Goal: Check status: Check status

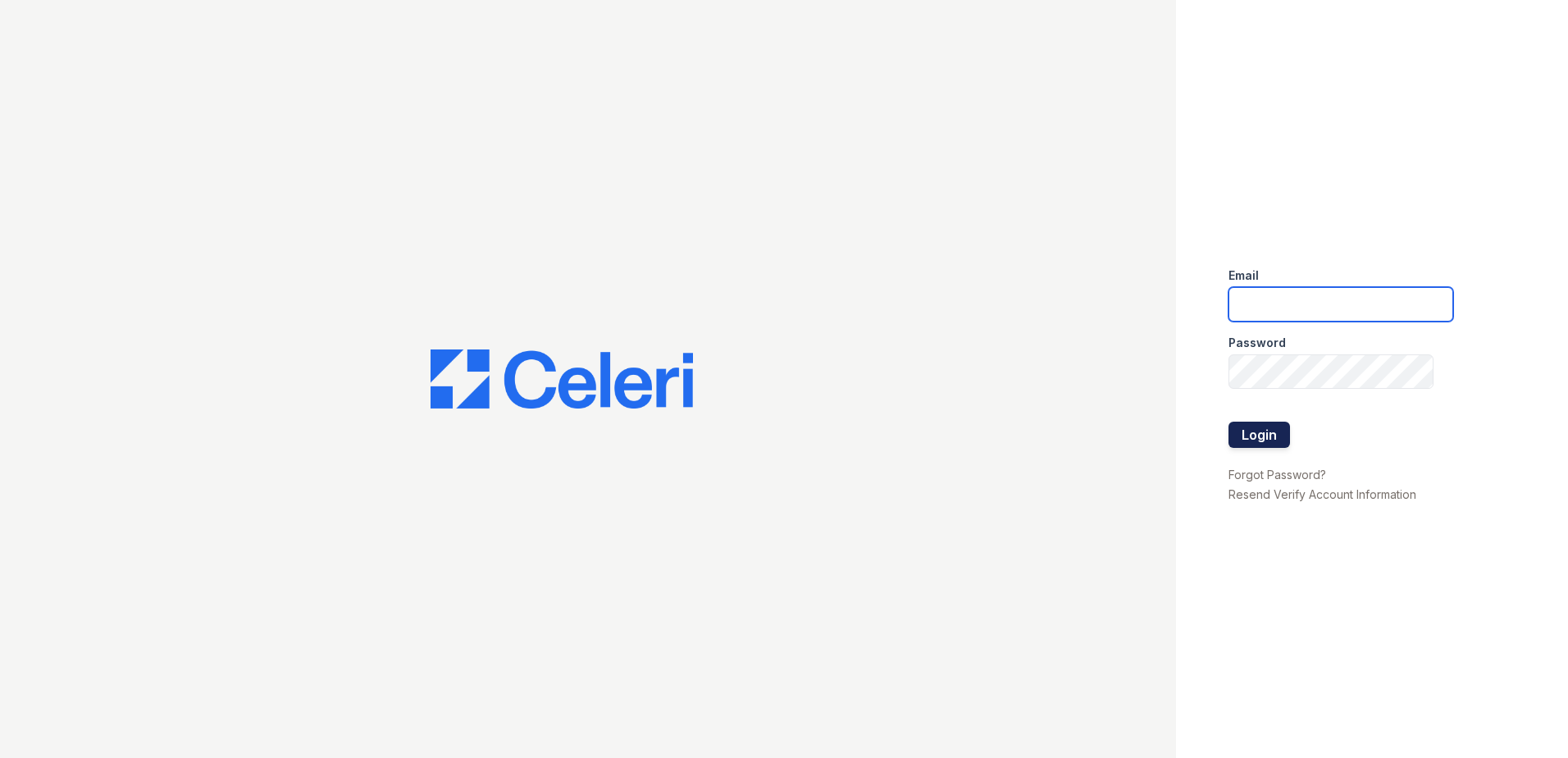
type input "renewonridgewood@trinity-pm.com"
click at [1256, 434] on button "Login" at bounding box center [1259, 434] width 61 height 26
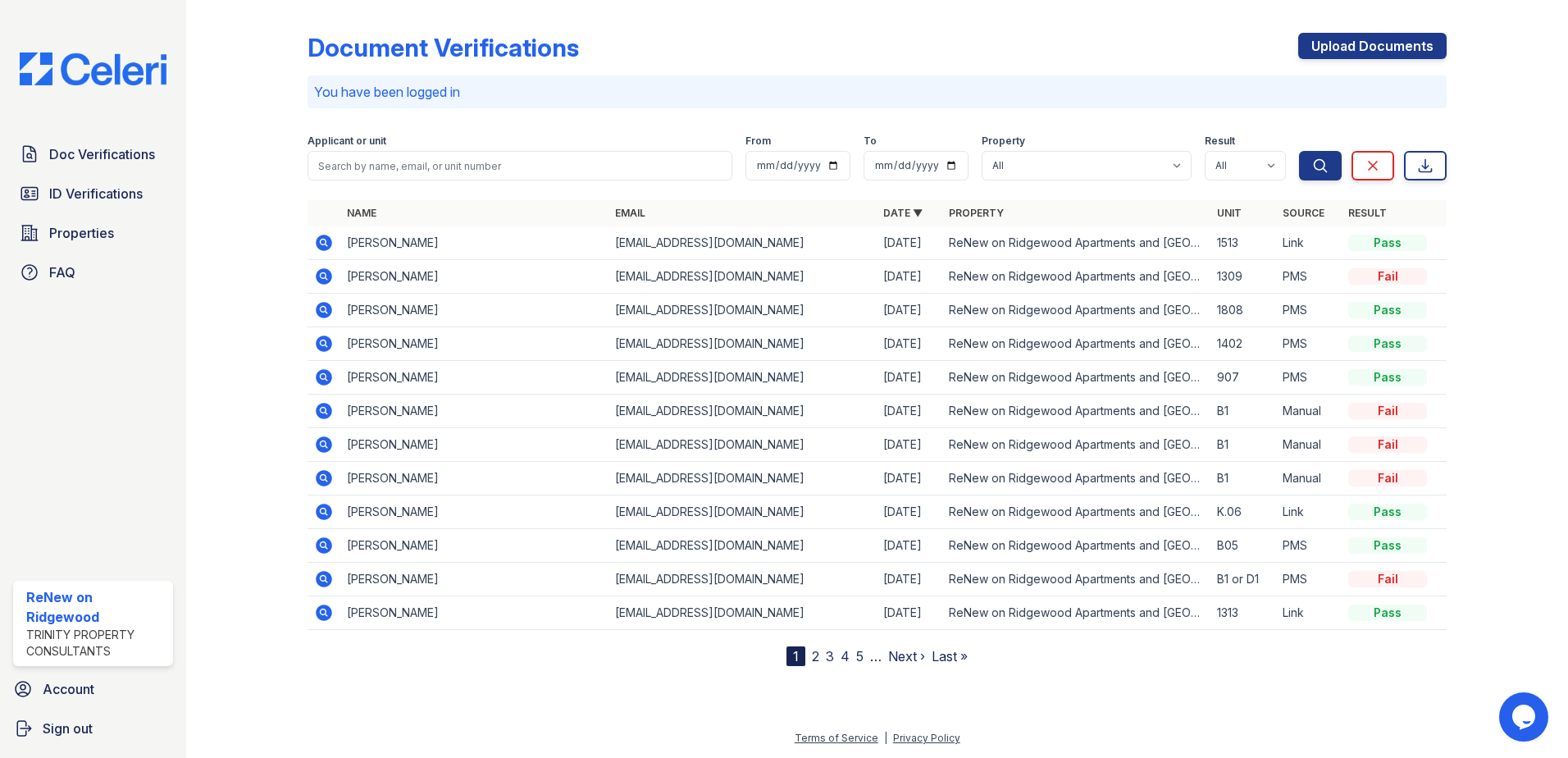
click at [815, 655] on link "2" at bounding box center [815, 656] width 7 height 17
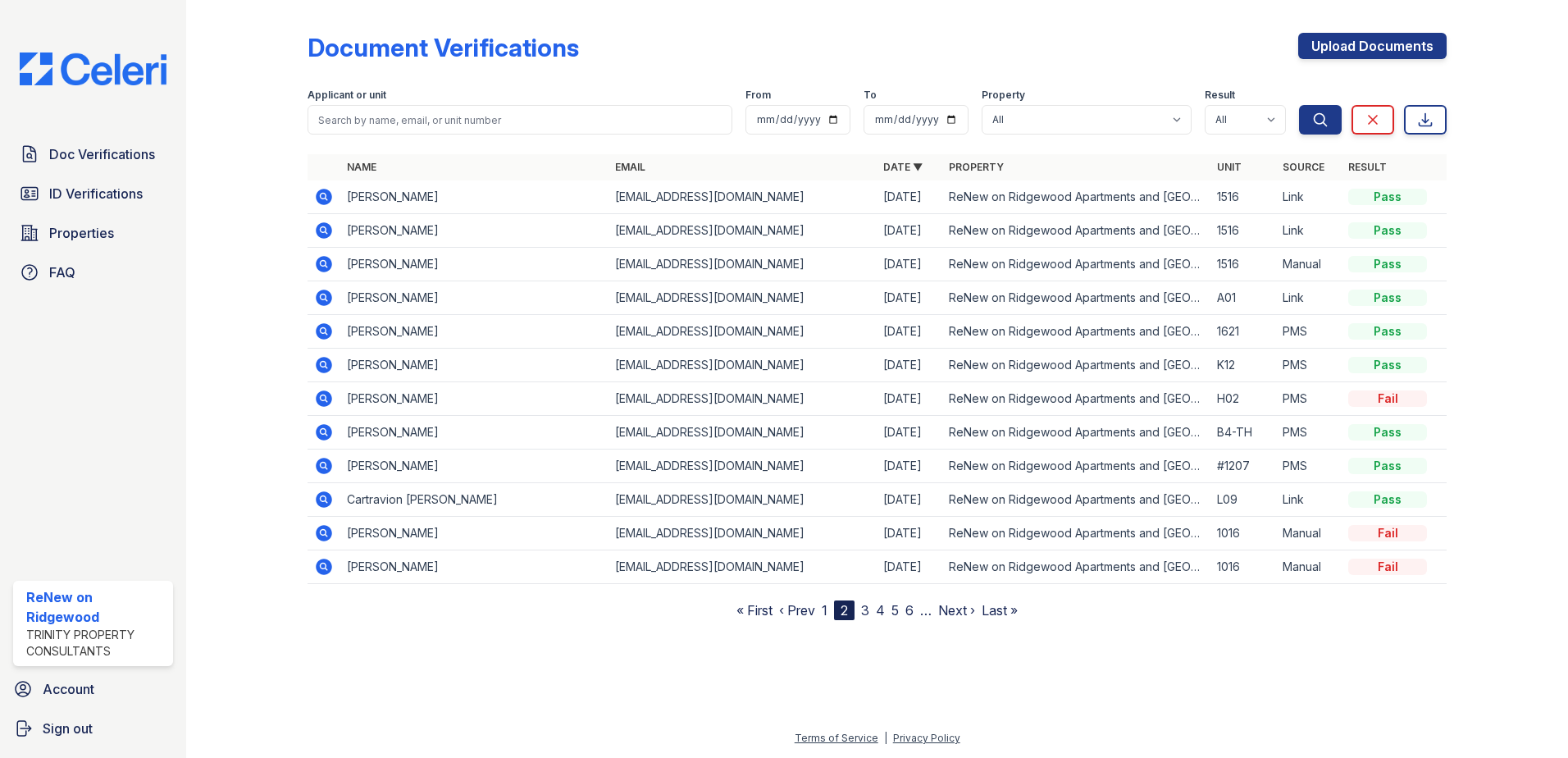
click at [326, 397] on icon at bounding box center [324, 399] width 20 height 20
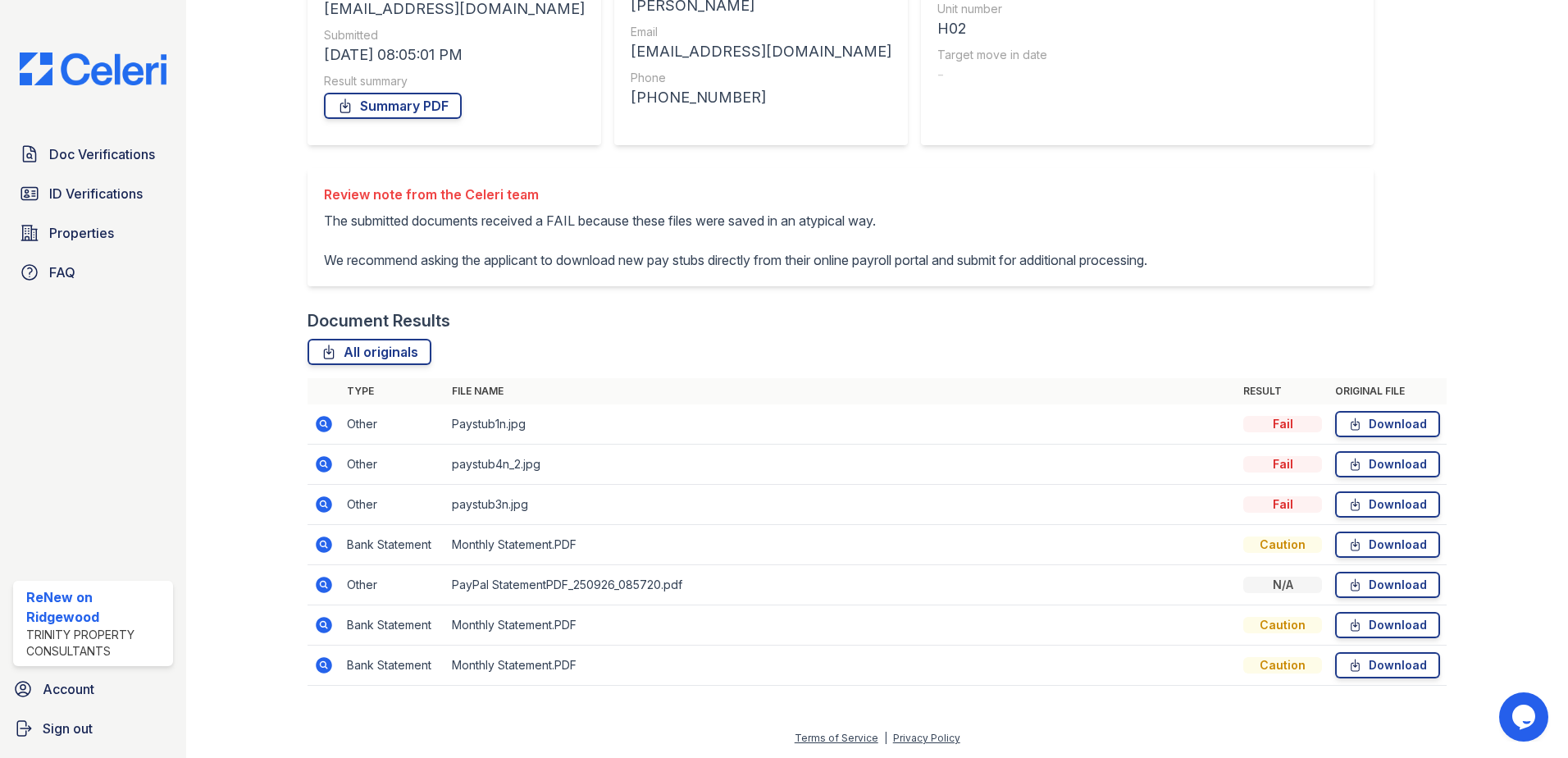
scroll to position [246, 0]
click at [322, 425] on icon at bounding box center [323, 422] width 4 height 4
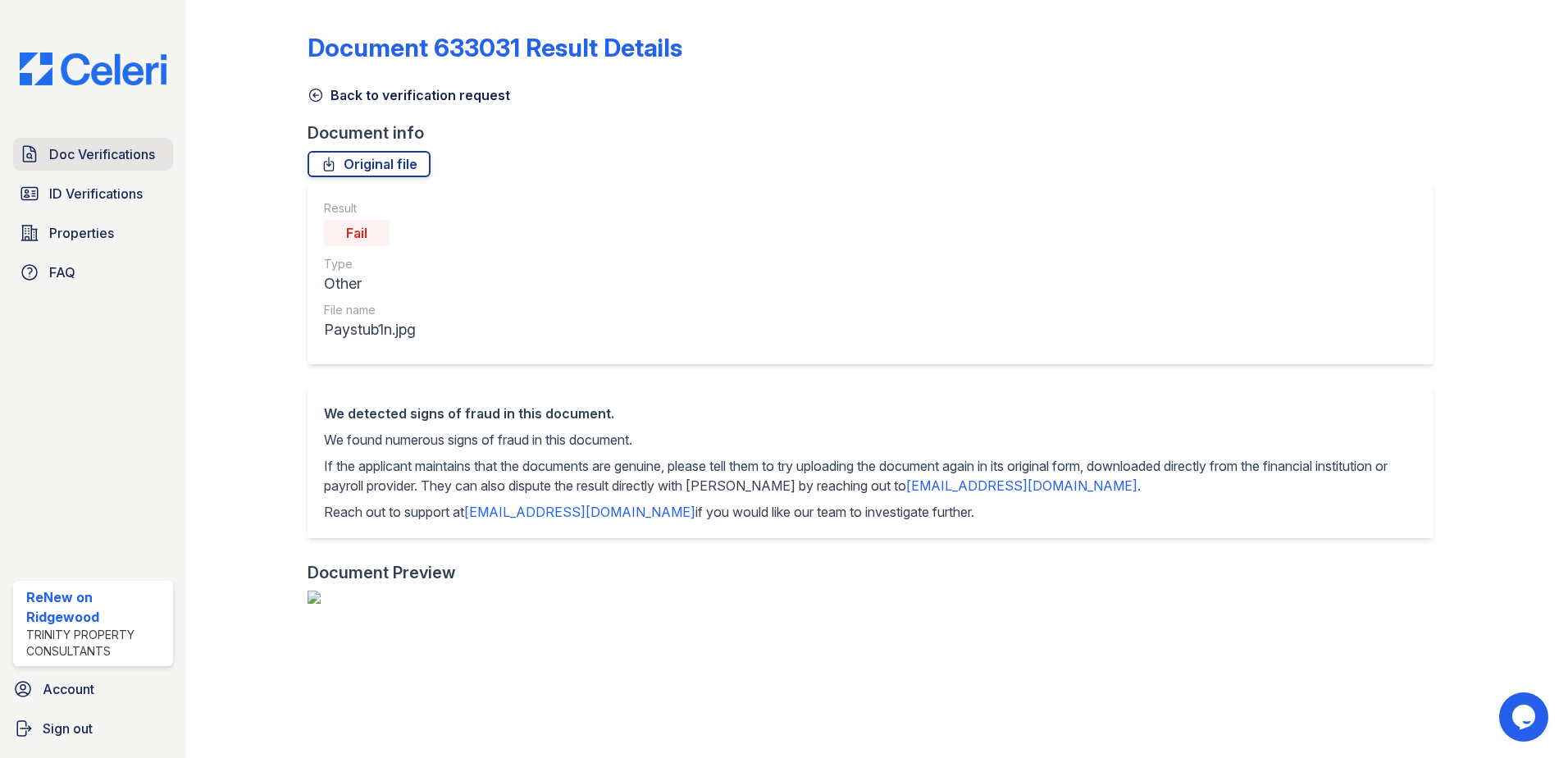
click at [103, 151] on span "Doc Verifications" at bounding box center [102, 154] width 106 height 20
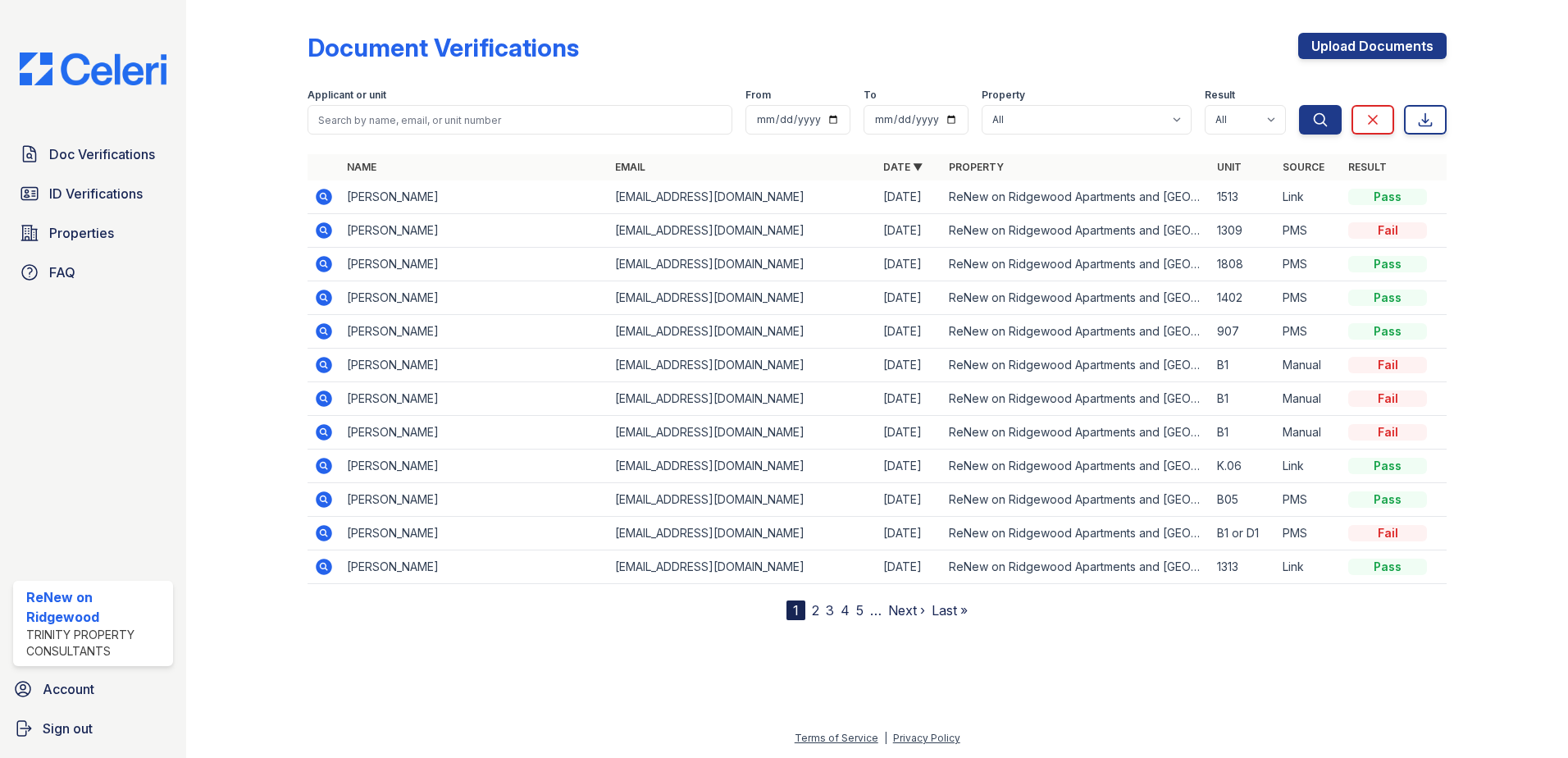
click at [817, 609] on link "2" at bounding box center [815, 611] width 7 height 17
click at [868, 613] on link "3" at bounding box center [866, 611] width 8 height 17
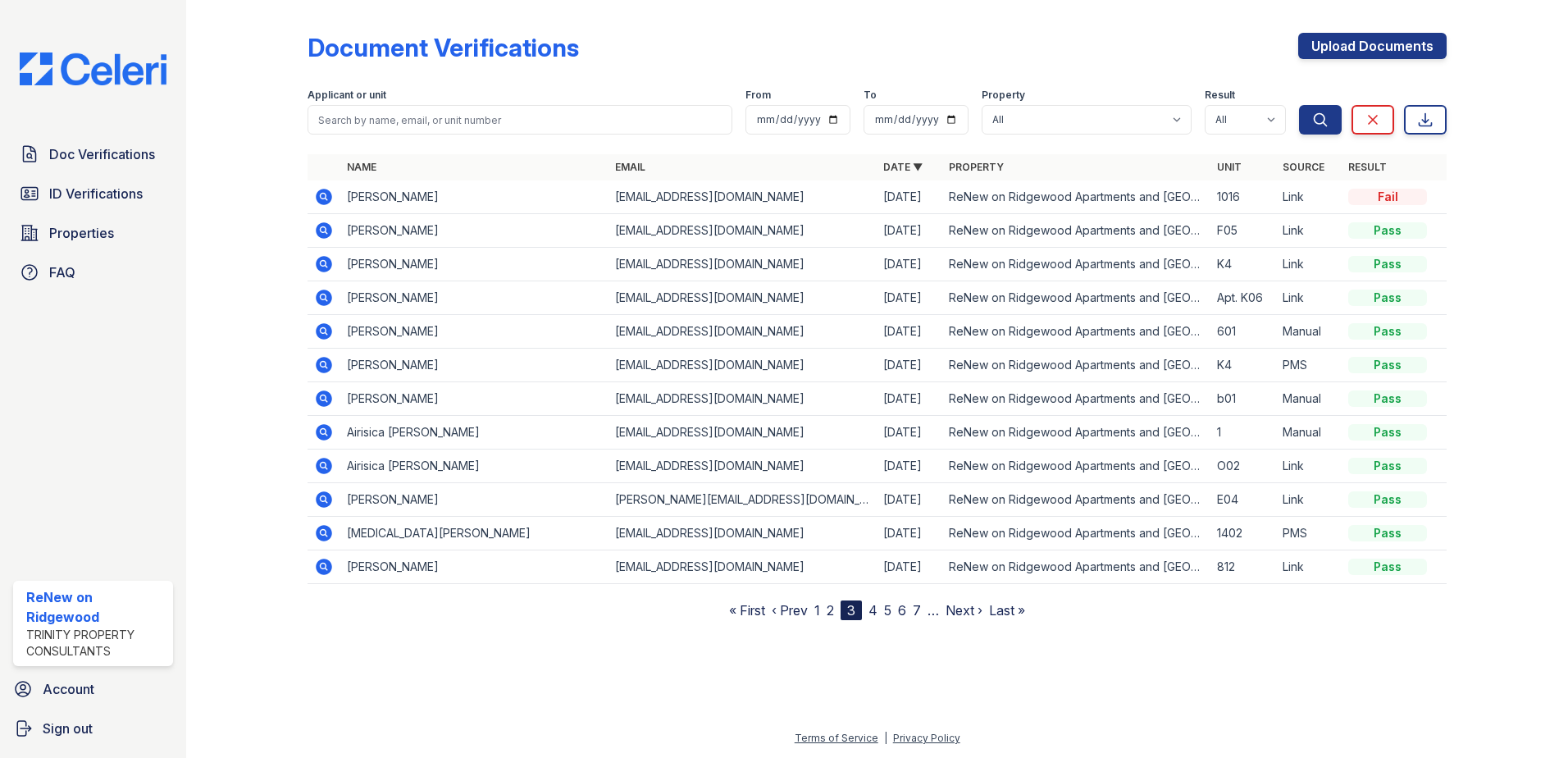
click at [877, 610] on link "4" at bounding box center [873, 611] width 9 height 17
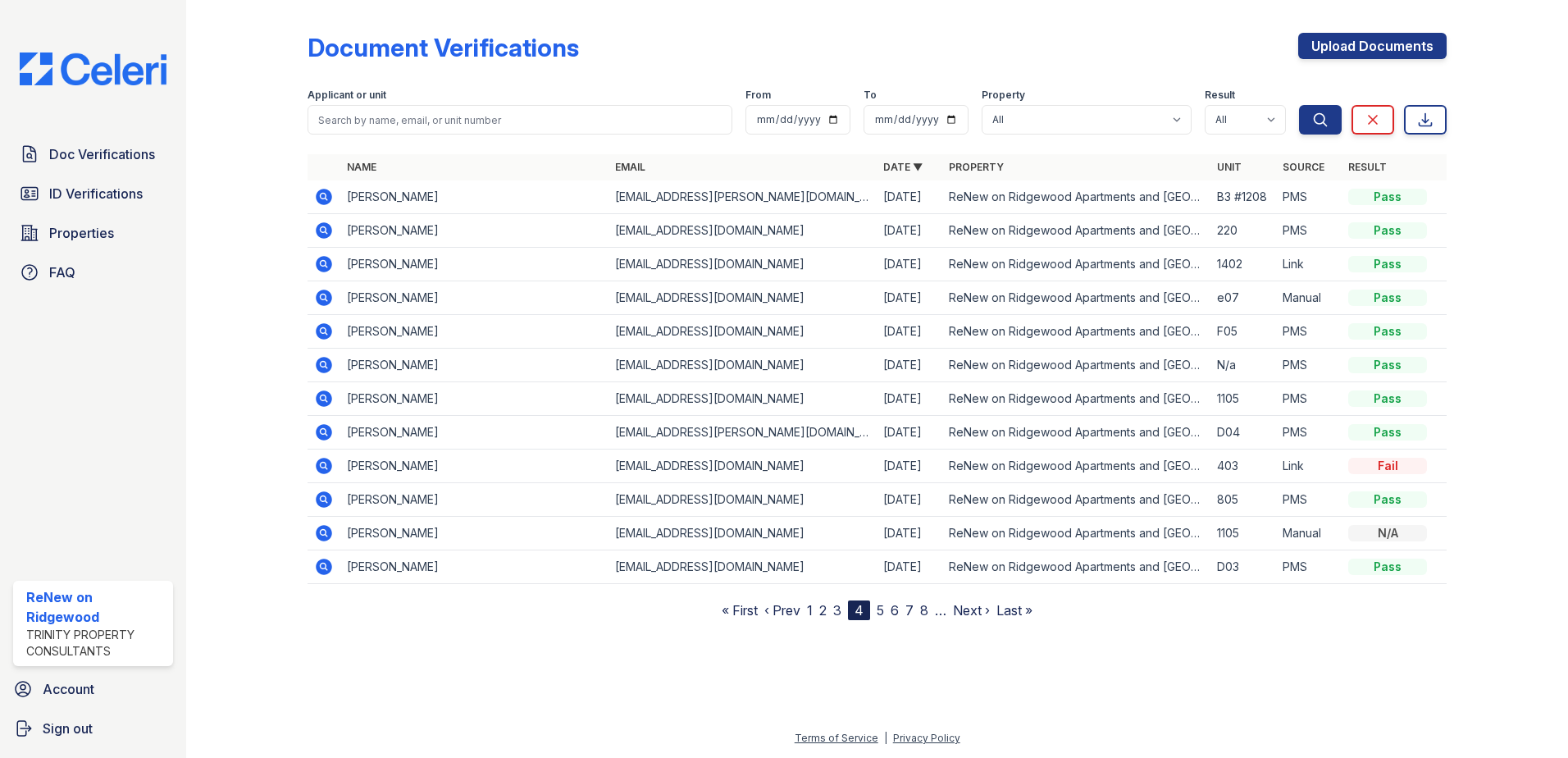
click at [884, 610] on link "5" at bounding box center [880, 611] width 7 height 17
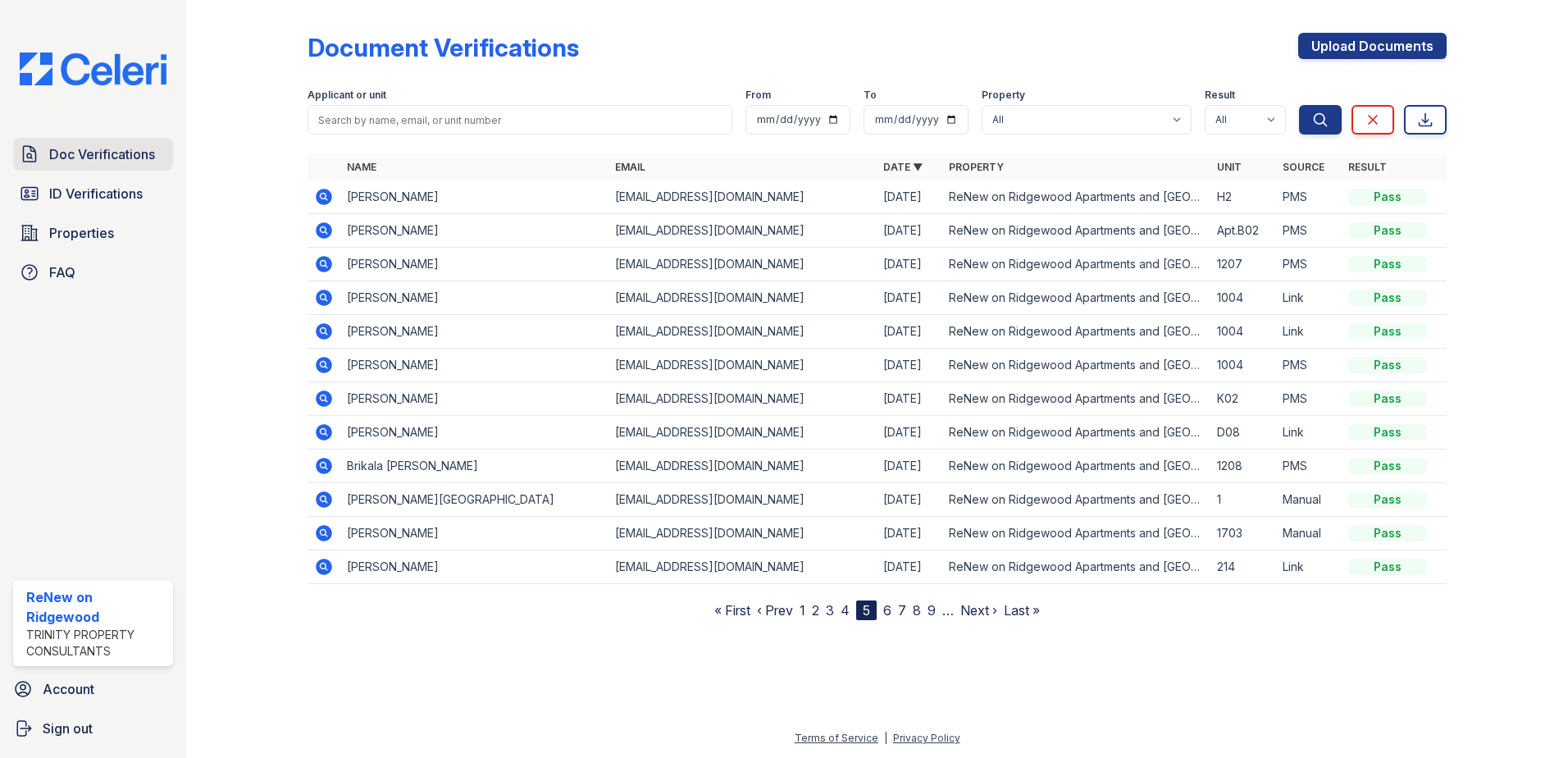
click at [128, 153] on span "Doc Verifications" at bounding box center [102, 154] width 106 height 20
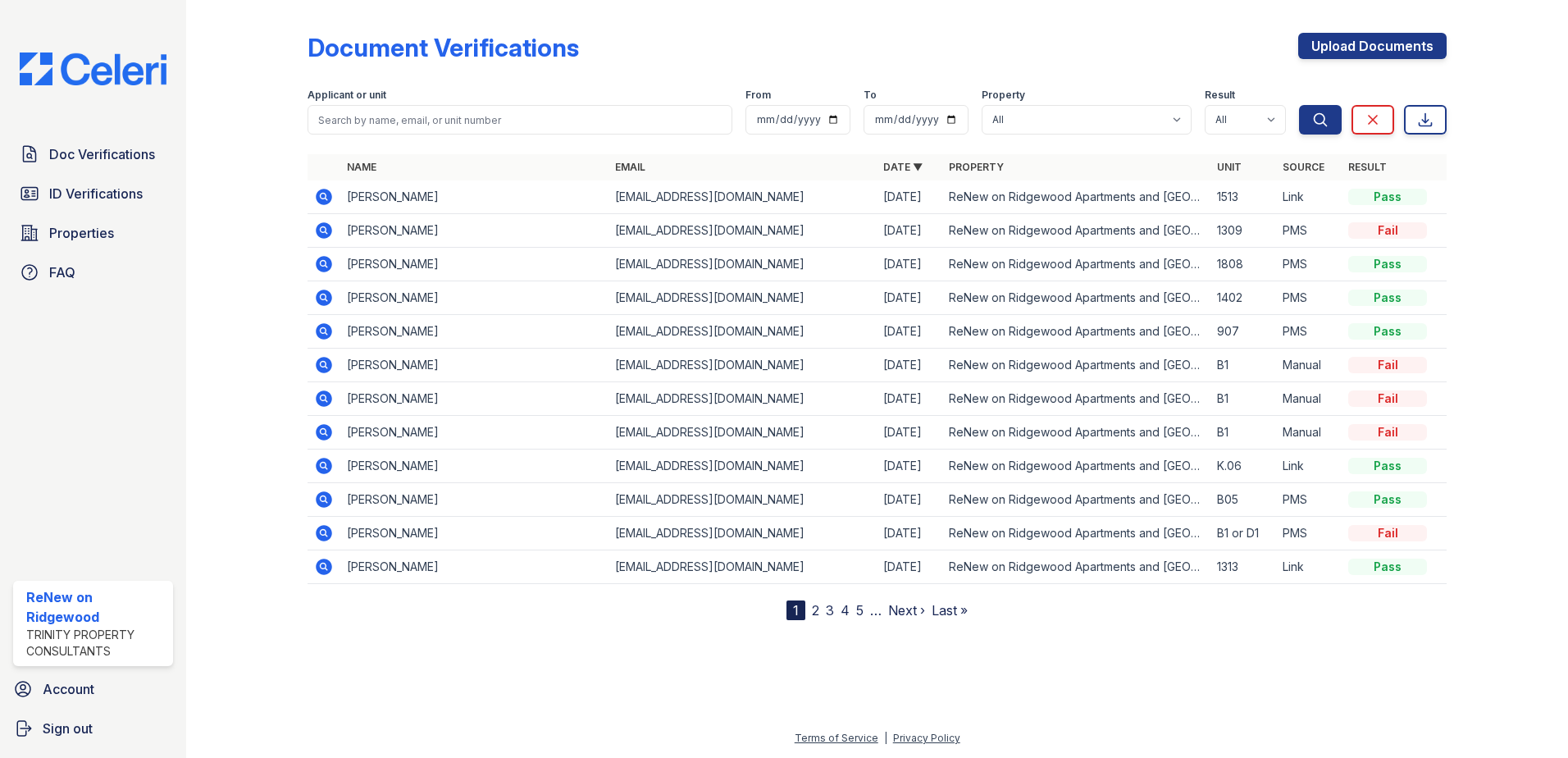
click at [814, 611] on link "2" at bounding box center [815, 611] width 7 height 17
click at [323, 364] on icon at bounding box center [323, 363] width 4 height 4
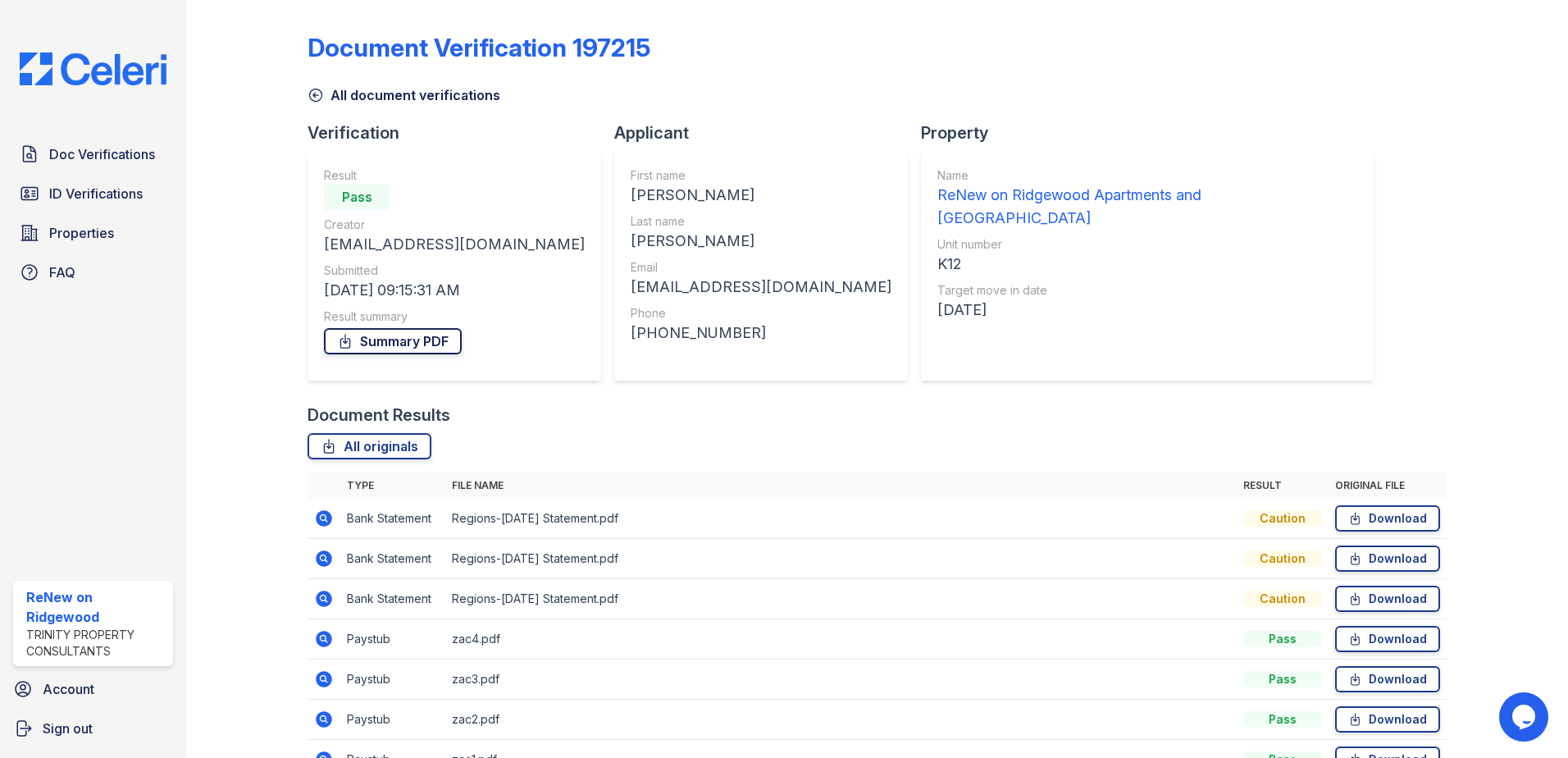
click at [370, 341] on link "Summary PDF" at bounding box center [393, 341] width 138 height 26
click at [118, 149] on span "Doc Verifications" at bounding box center [102, 154] width 106 height 20
